Goal: Information Seeking & Learning: Understand process/instructions

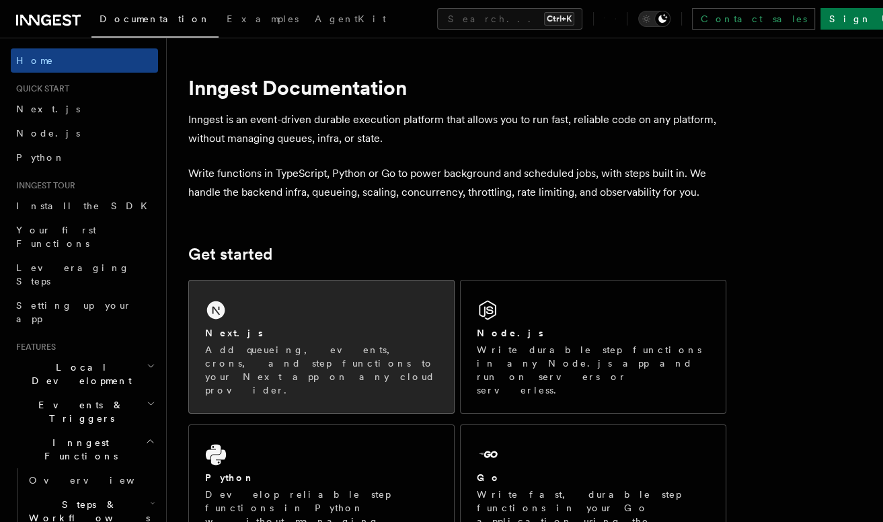
click at [247, 329] on div "Next.js" at bounding box center [321, 333] width 233 height 14
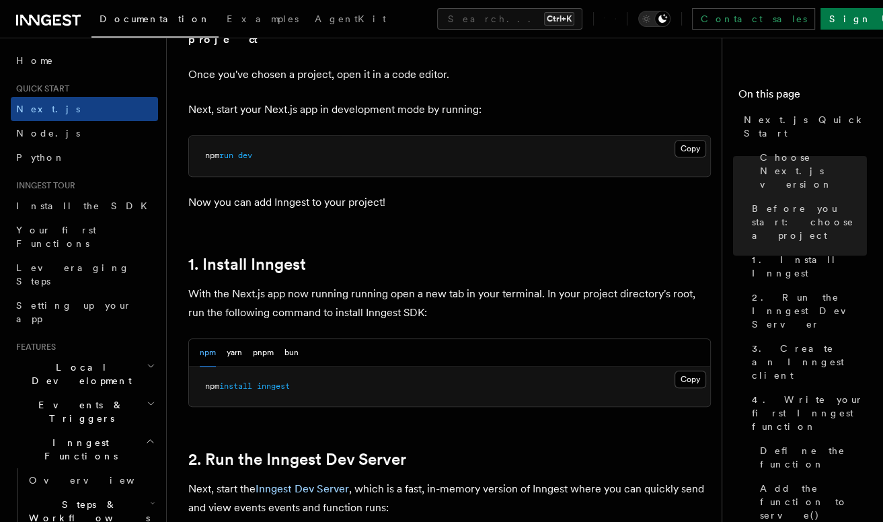
scroll to position [605, 0]
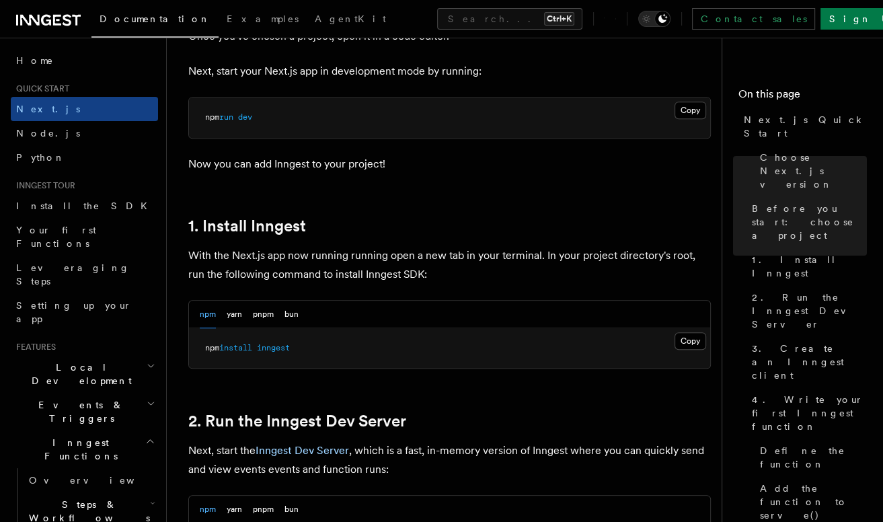
click at [696, 332] on button "Copy Copied" at bounding box center [690, 340] width 32 height 17
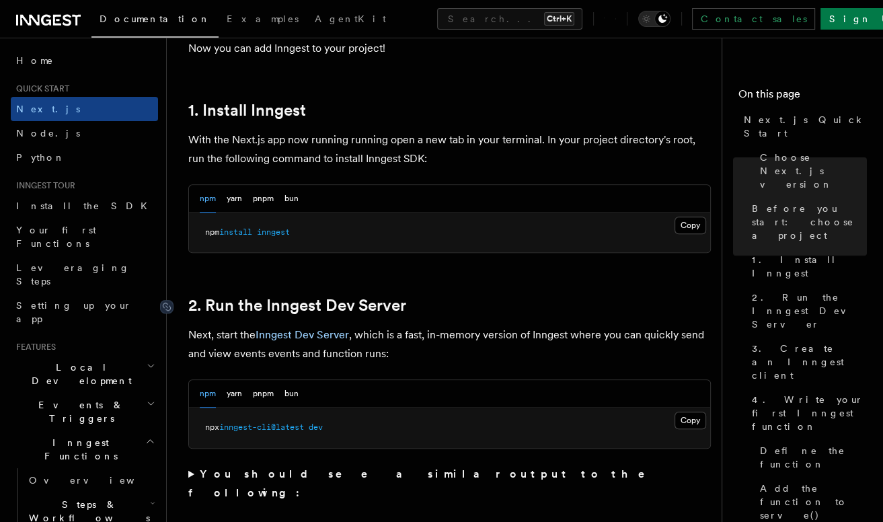
scroll to position [739, 0]
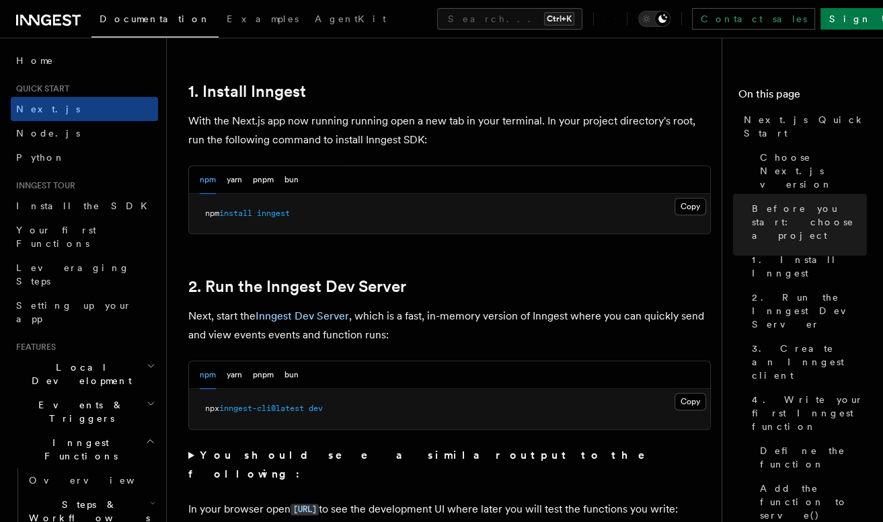
drag, startPoint x: 694, startPoint y: 386, endPoint x: 704, endPoint y: 372, distance: 17.2
click at [694, 393] on button "Copy Copied" at bounding box center [690, 401] width 32 height 17
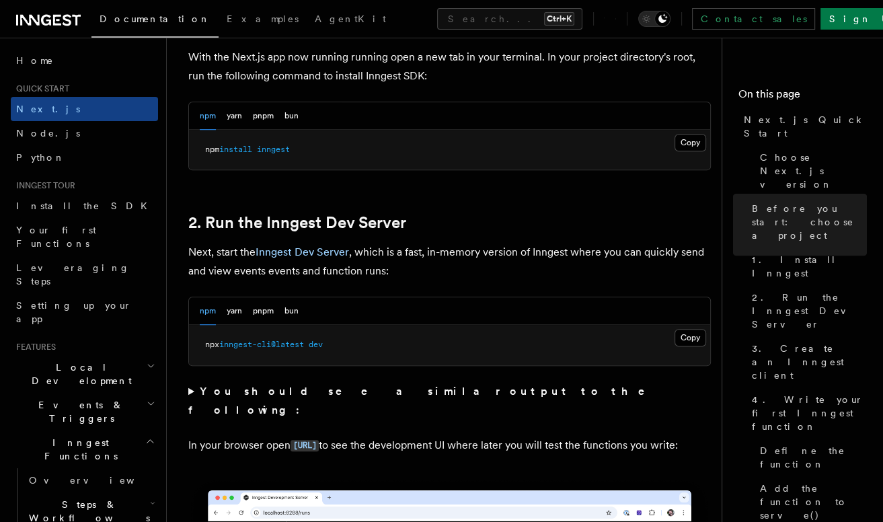
scroll to position [807, 0]
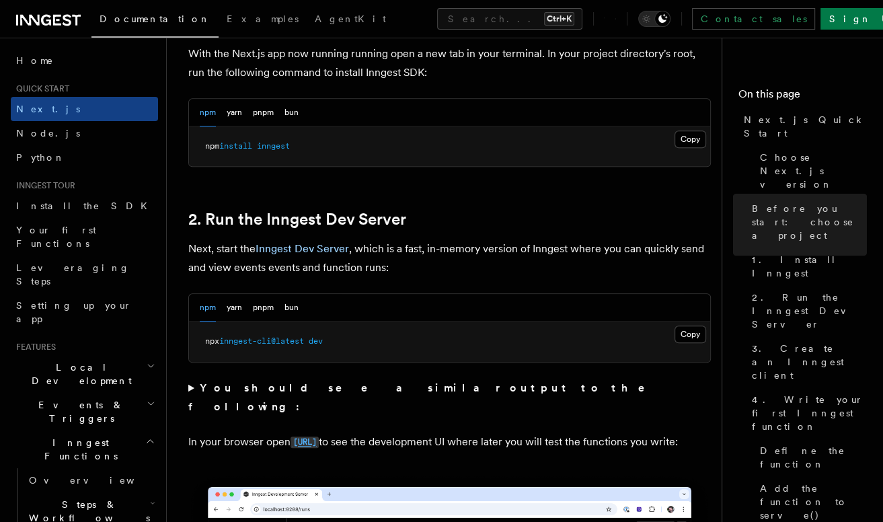
click at [319, 436] on code "http://localhost:8288" at bounding box center [304, 441] width 28 height 11
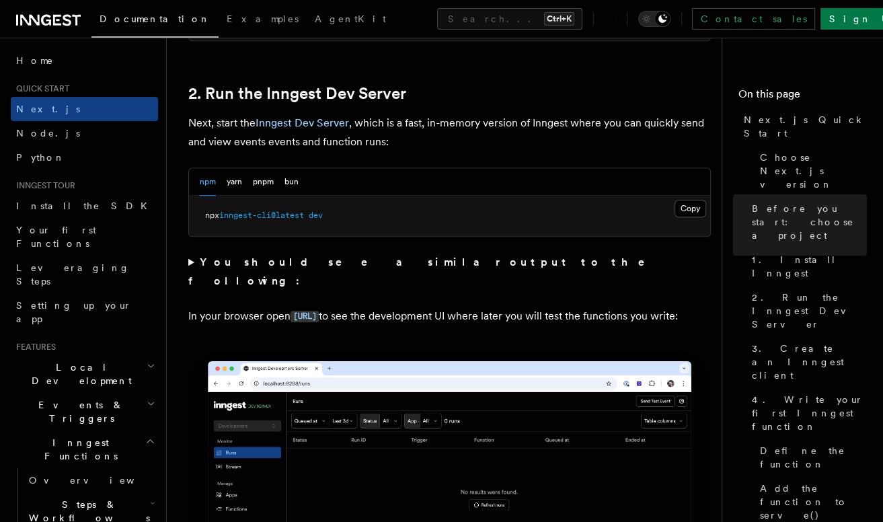
scroll to position [941, 0]
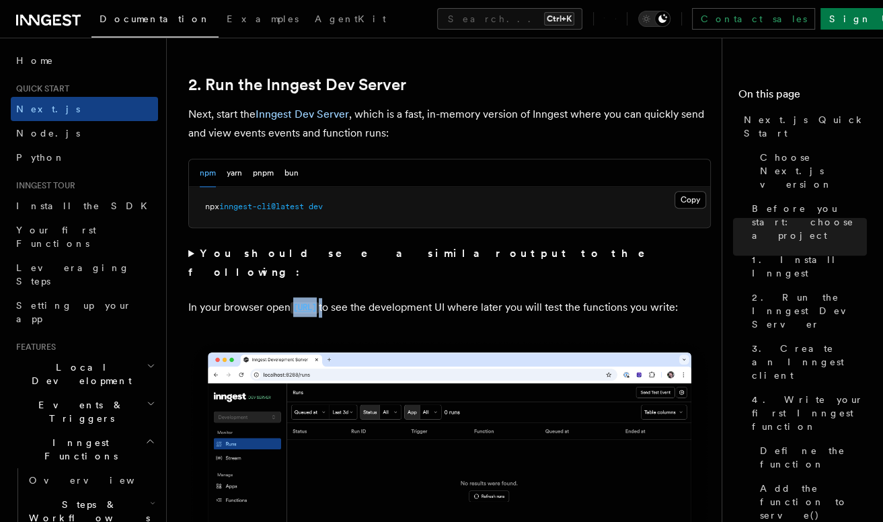
drag, startPoint x: 400, startPoint y: 268, endPoint x: 294, endPoint y: 273, distance: 106.3
click at [294, 298] on p "In your browser open http://localhost:8288 to see the development UI where late…" at bounding box center [449, 307] width 522 height 19
copy p "[URL]"
click at [319, 302] on code "http://localhost:8288" at bounding box center [304, 307] width 28 height 11
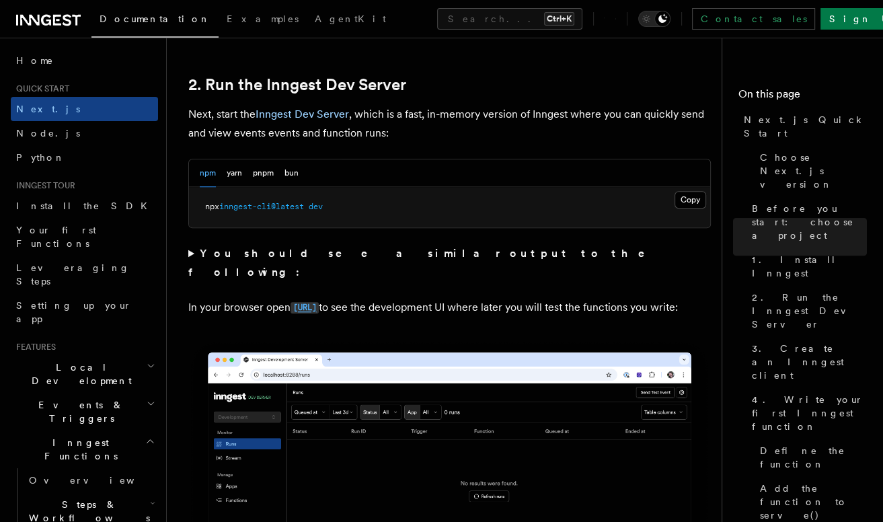
click at [319, 302] on code "http://localhost:8288" at bounding box center [304, 307] width 28 height 11
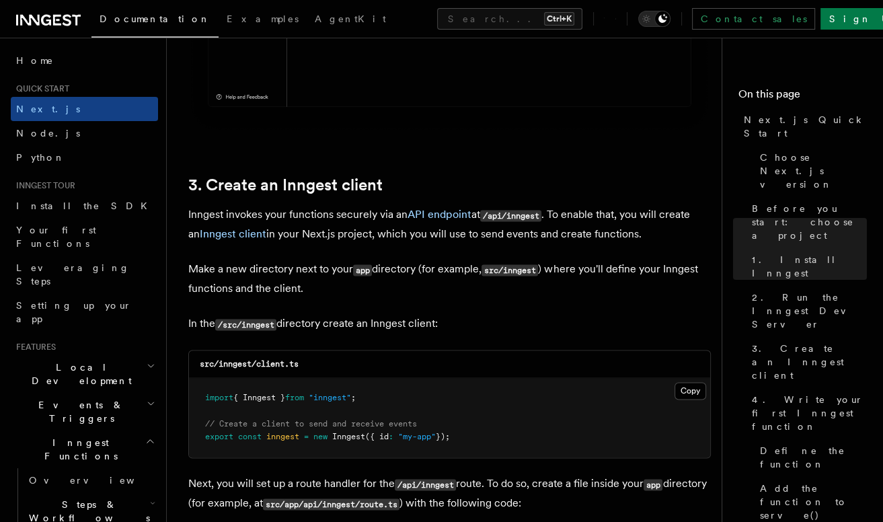
scroll to position [1479, 0]
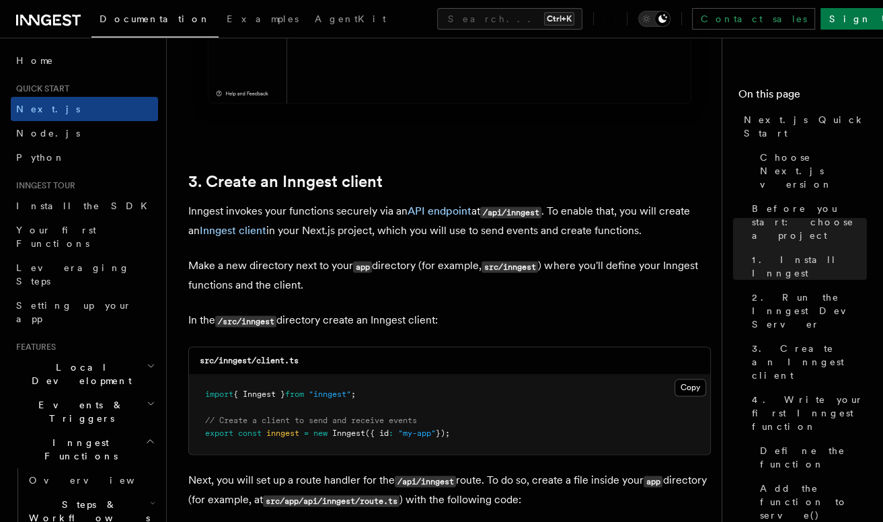
click at [405, 311] on p "In the /src/inngest directory create an Inngest client:" at bounding box center [449, 320] width 522 height 19
click at [699, 378] on button "Copy Copied" at bounding box center [690, 386] width 32 height 17
drag, startPoint x: 409, startPoint y: 272, endPoint x: 495, endPoint y: 231, distance: 95.6
click at [409, 272] on p "Make a new directory next to your app directory (for example, src/inngest ) whe…" at bounding box center [449, 275] width 522 height 38
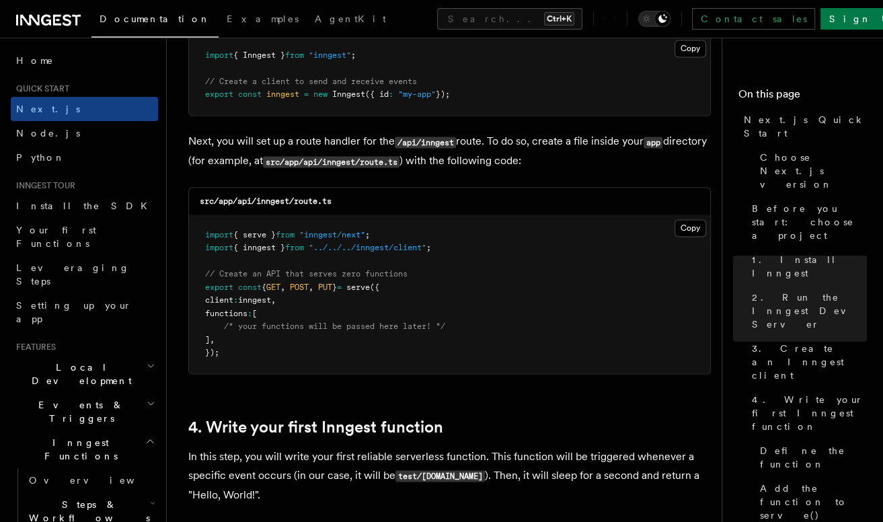
scroll to position [1815, 0]
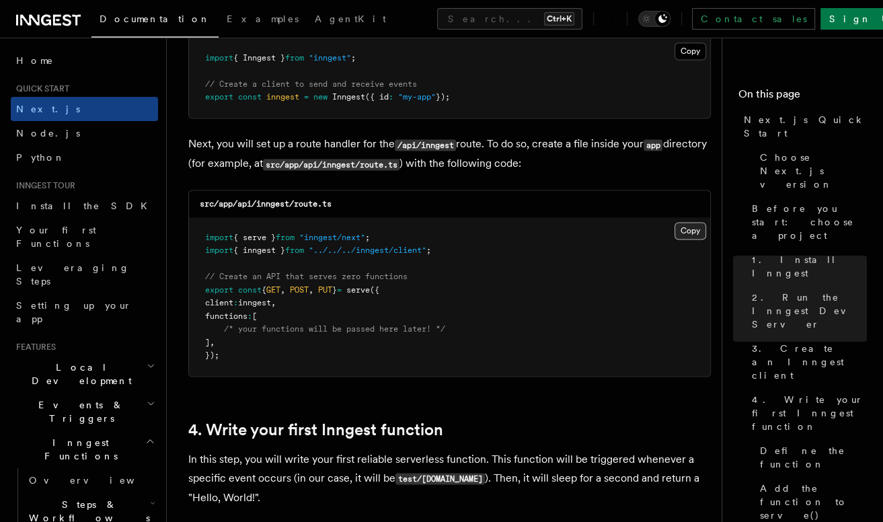
click at [680, 222] on button "Copy Copied" at bounding box center [690, 230] width 32 height 17
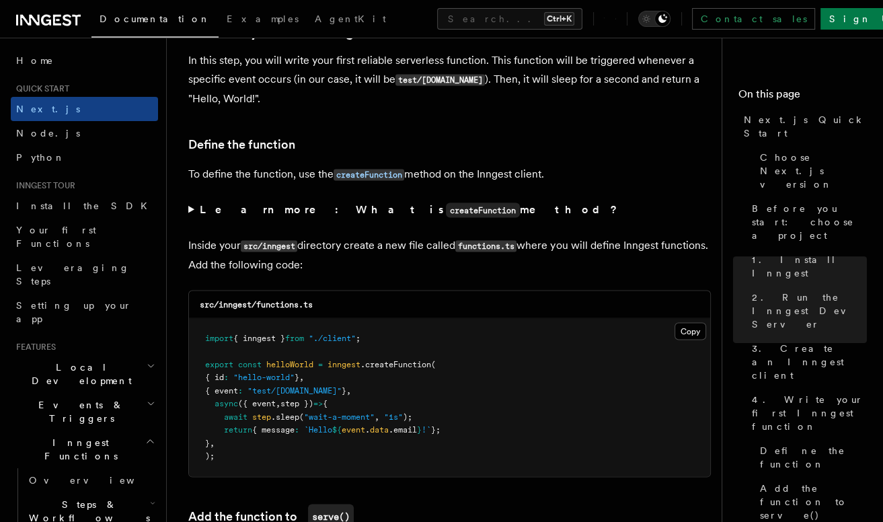
scroll to position [2218, 0]
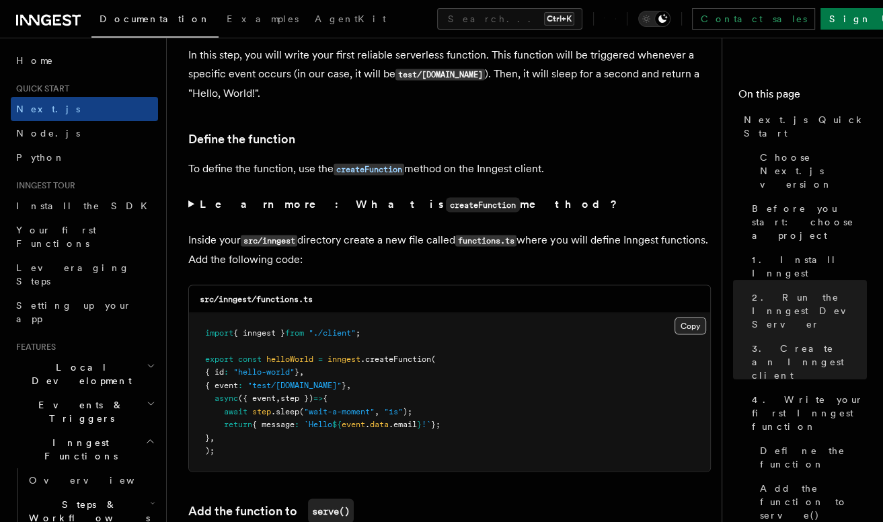
click at [695, 317] on button "Copy Copied" at bounding box center [690, 325] width 32 height 17
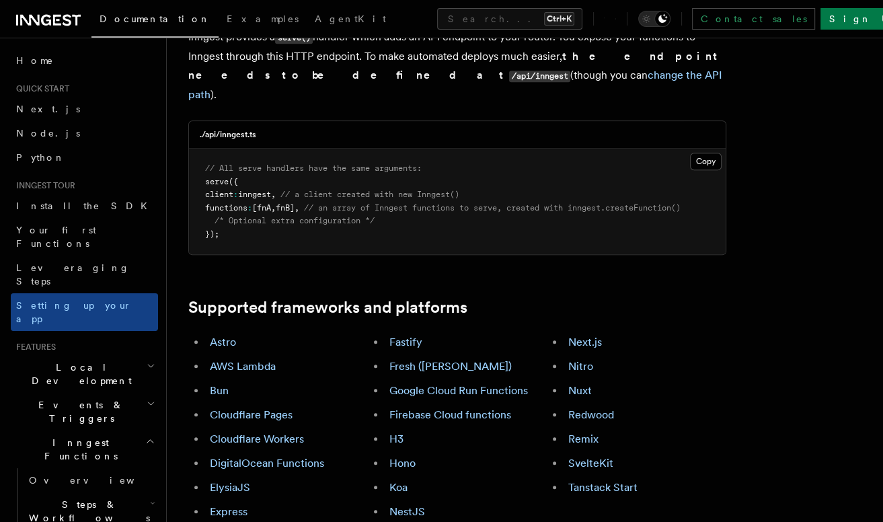
scroll to position [605, 0]
